Goal: Check status: Check status

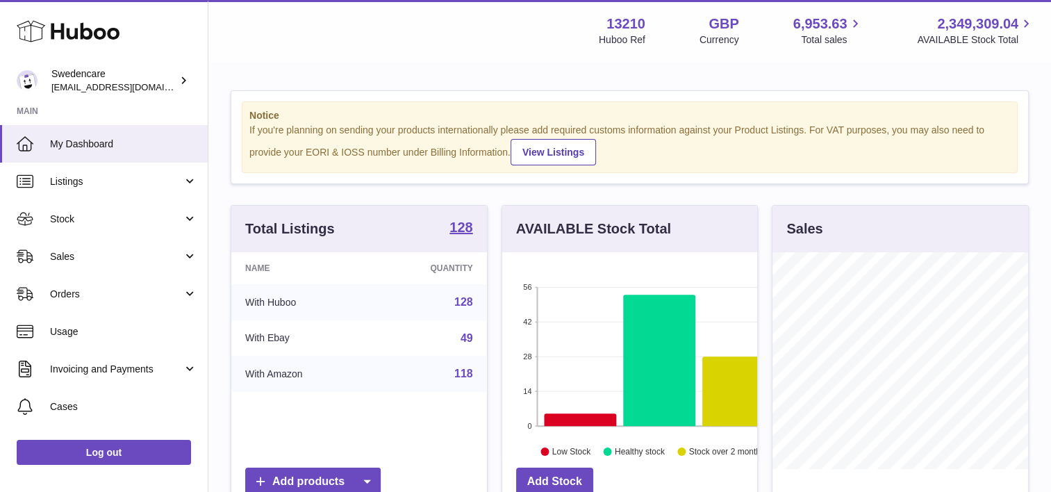
scroll to position [694506, 694468]
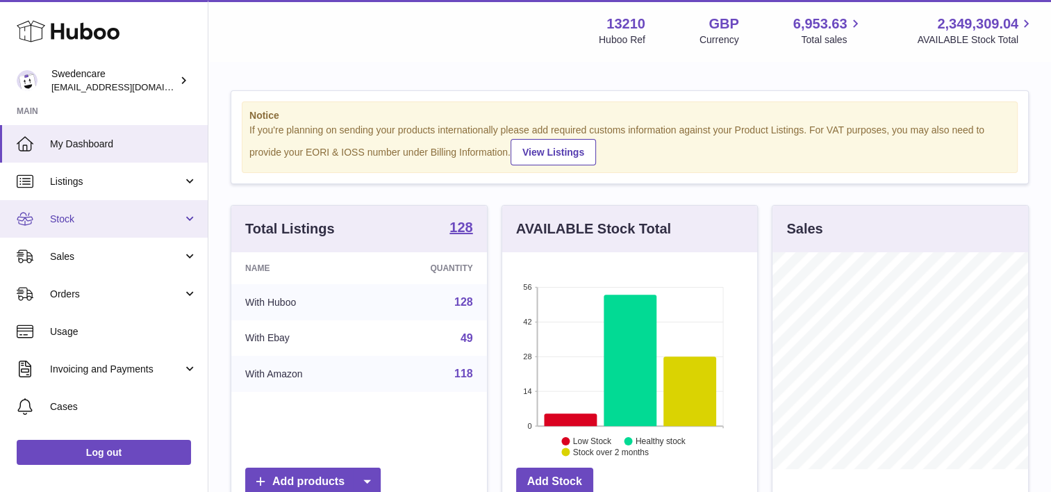
click at [95, 220] on span "Stock" at bounding box center [116, 219] width 133 height 13
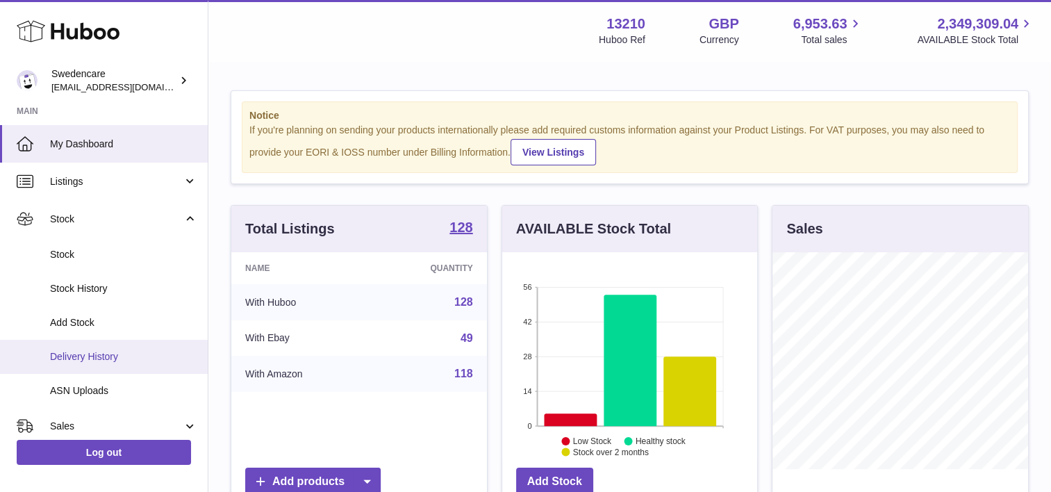
click at [112, 356] on span "Delivery History" at bounding box center [123, 356] width 147 height 13
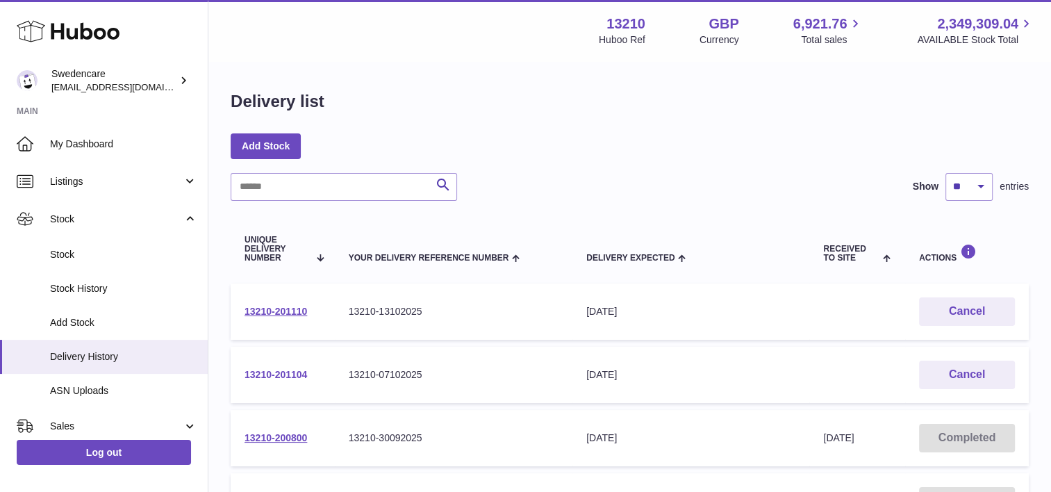
drag, startPoint x: 320, startPoint y: 373, endPoint x: 246, endPoint y: 372, distance: 73.6
click at [246, 372] on td "13210-201104" at bounding box center [283, 375] width 104 height 56
copy link "13210-201104"
